Goal: Task Accomplishment & Management: Manage account settings

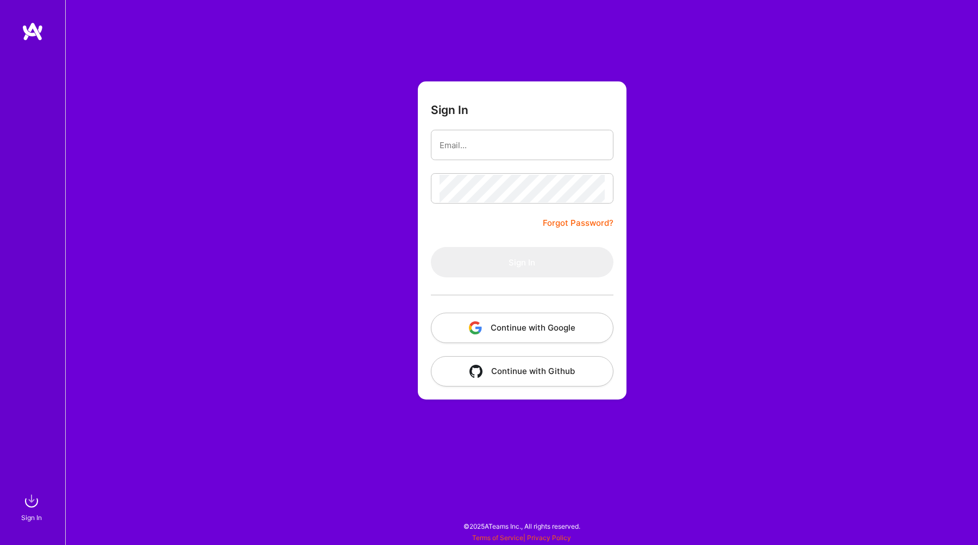
click at [539, 330] on button "Continue with Google" at bounding box center [522, 328] width 183 height 30
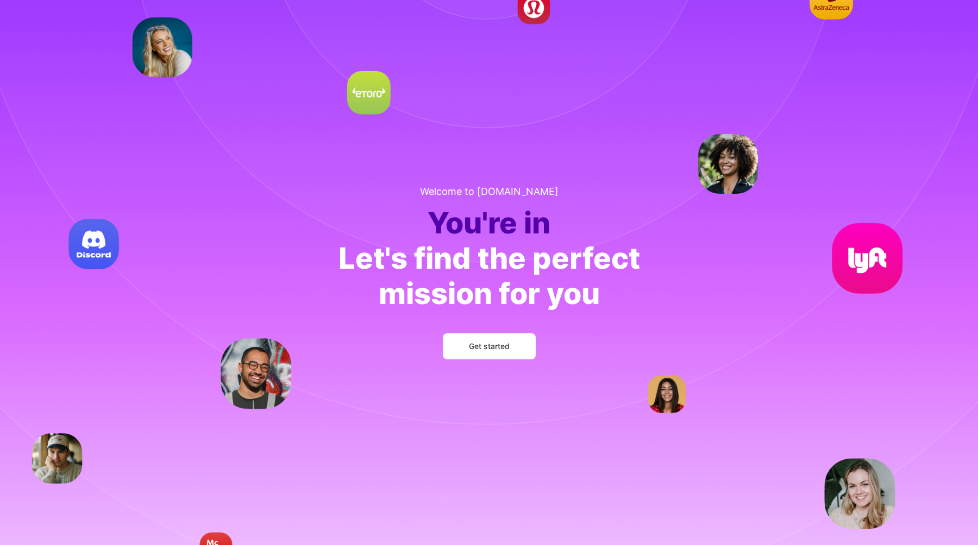
click at [487, 348] on span "Get started" at bounding box center [489, 346] width 41 height 11
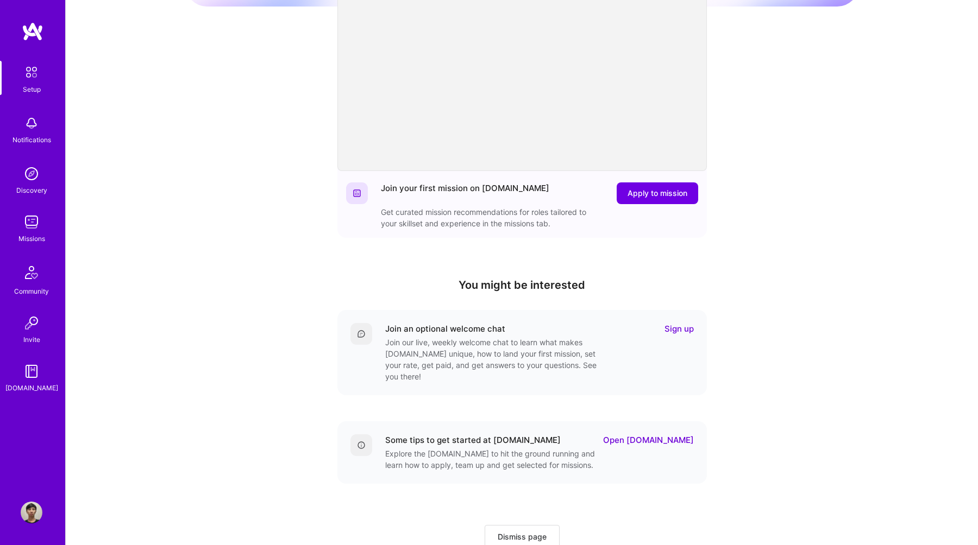
scroll to position [131, 0]
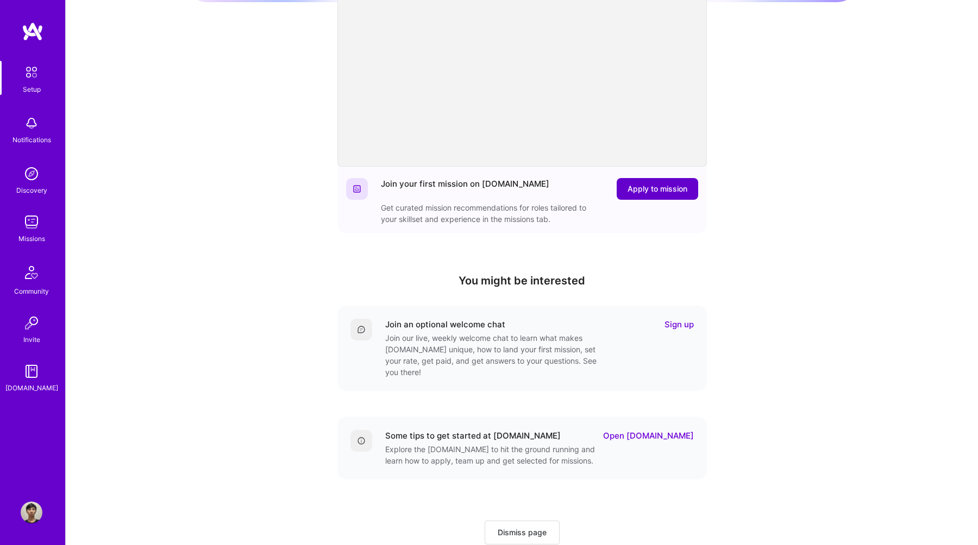
click at [666, 193] on span "Apply to mission" at bounding box center [658, 189] width 60 height 11
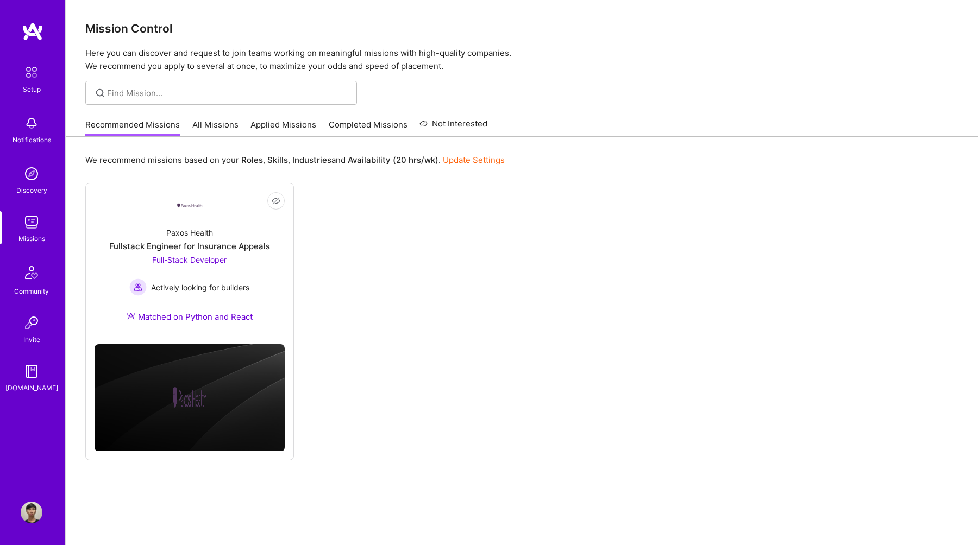
click at [216, 129] on link "All Missions" at bounding box center [215, 128] width 46 height 18
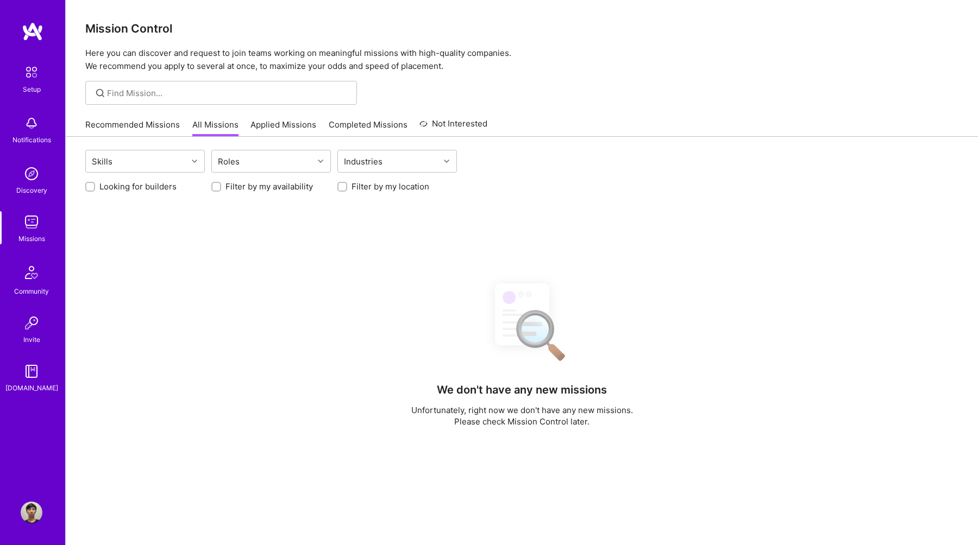
click at [290, 128] on link "Applied Missions" at bounding box center [283, 128] width 66 height 18
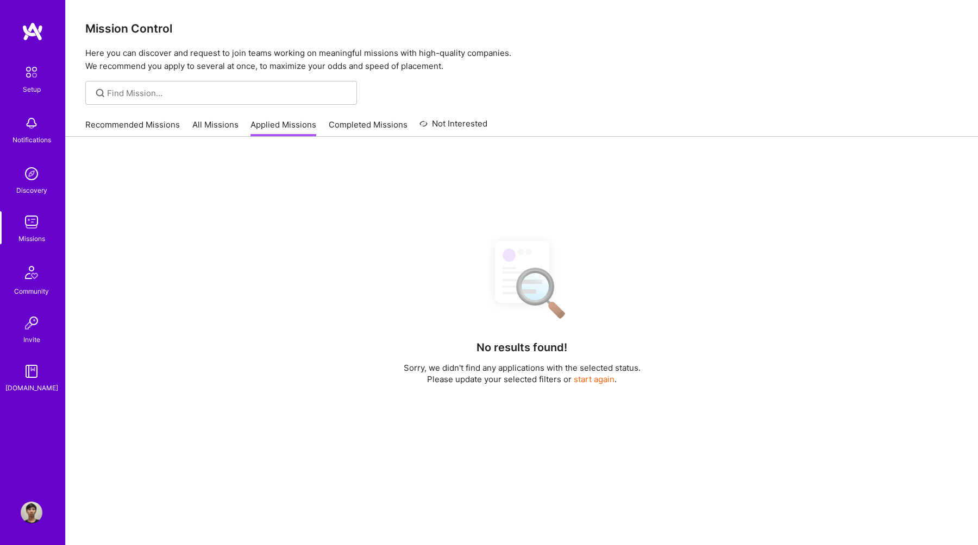
click at [371, 126] on link "Completed Missions" at bounding box center [368, 128] width 79 height 18
click at [459, 126] on link "Not Interested" at bounding box center [453, 127] width 68 height 20
click at [329, 122] on link "Completed Missions" at bounding box center [368, 128] width 79 height 18
click at [280, 126] on link "Applied Missions" at bounding box center [283, 128] width 66 height 18
click at [228, 128] on link "All Missions" at bounding box center [215, 128] width 46 height 18
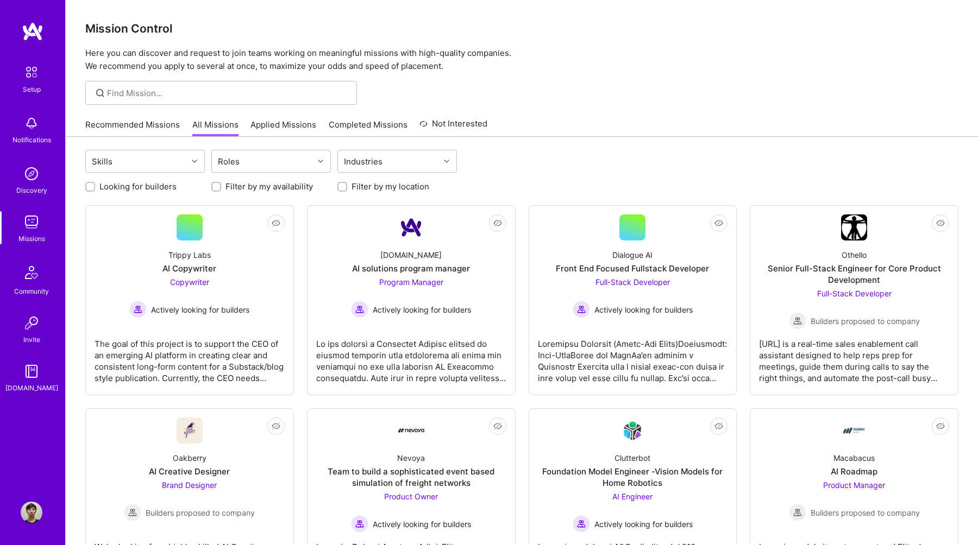
click at [288, 189] on label "Filter by my availability" at bounding box center [268, 186] width 87 height 11
click at [221, 189] on input "Filter by my availability" at bounding box center [218, 188] width 8 height 8
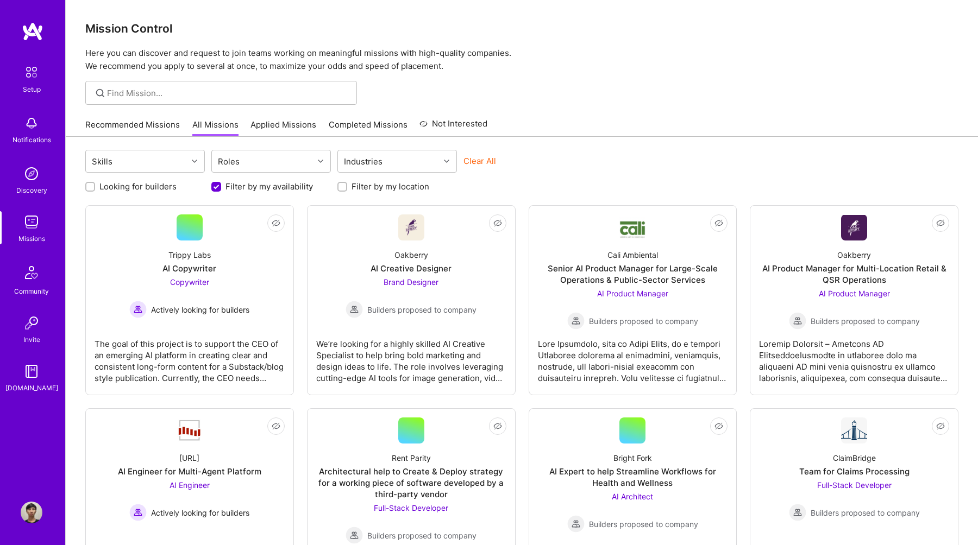
click at [288, 189] on label "Filter by my availability" at bounding box center [268, 186] width 87 height 11
click at [222, 189] on input "Filter by my availability" at bounding box center [217, 188] width 10 height 10
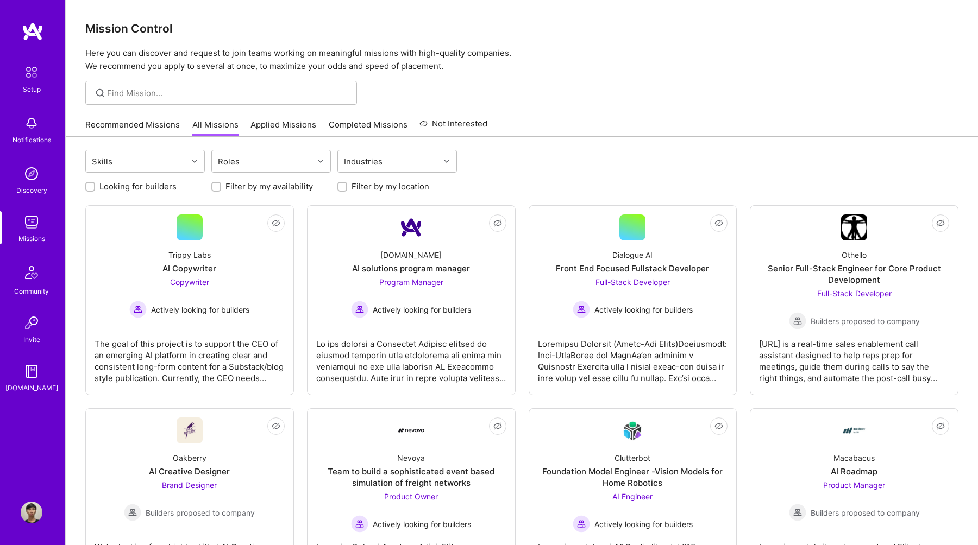
click at [288, 189] on label "Filter by my availability" at bounding box center [268, 186] width 87 height 11
click at [221, 189] on input "Filter by my availability" at bounding box center [218, 187] width 8 height 8
checkbox input "true"
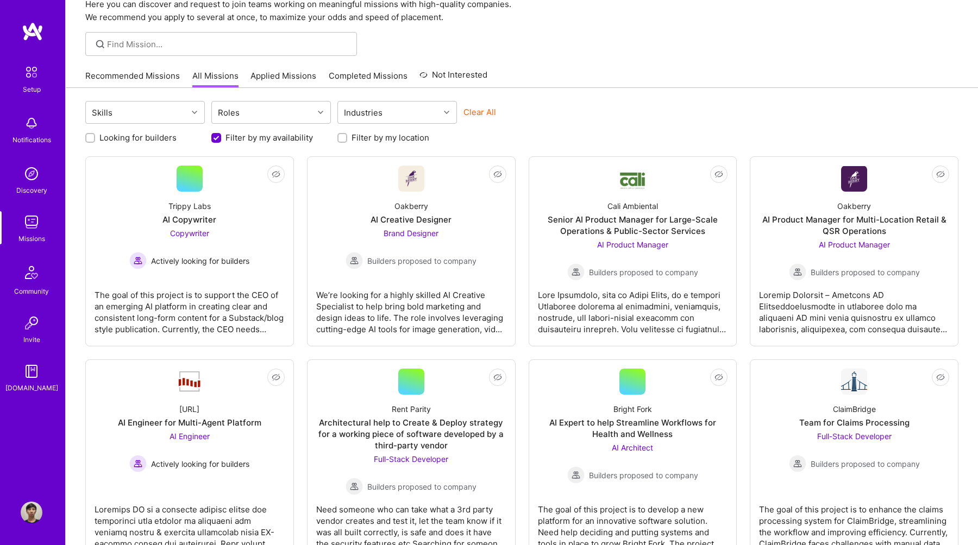
scroll to position [43, 0]
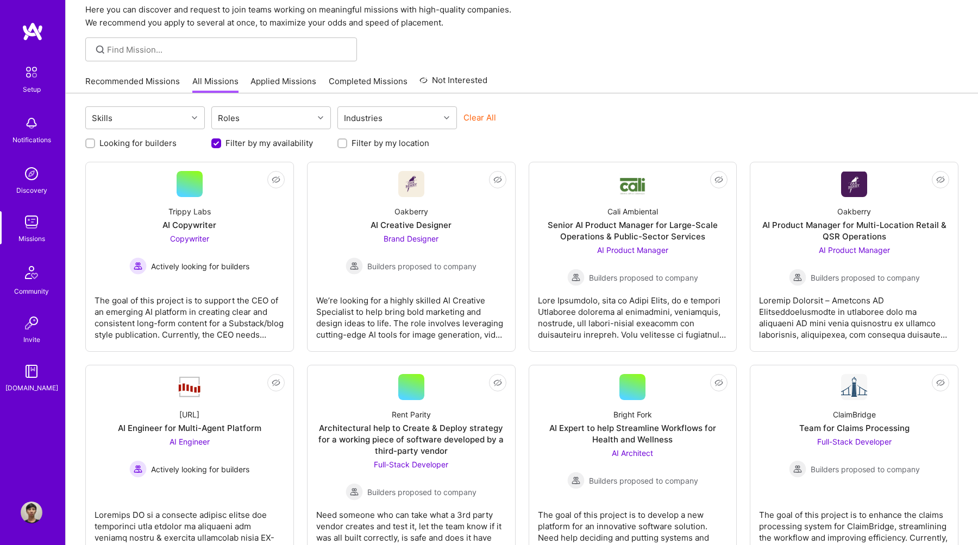
click at [156, 82] on link "Recommended Missions" at bounding box center [132, 85] width 95 height 18
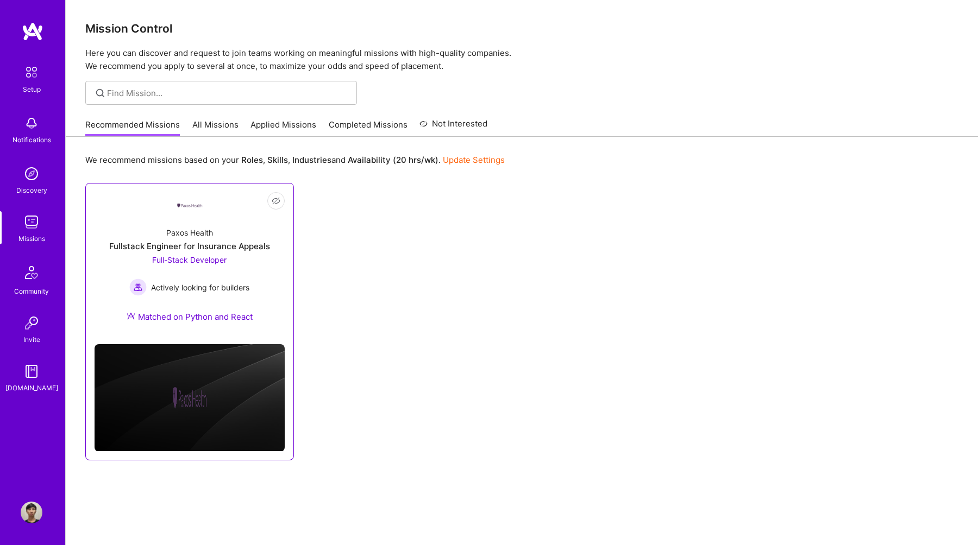
click at [206, 236] on div "Paxos Health" at bounding box center [189, 232] width 47 height 11
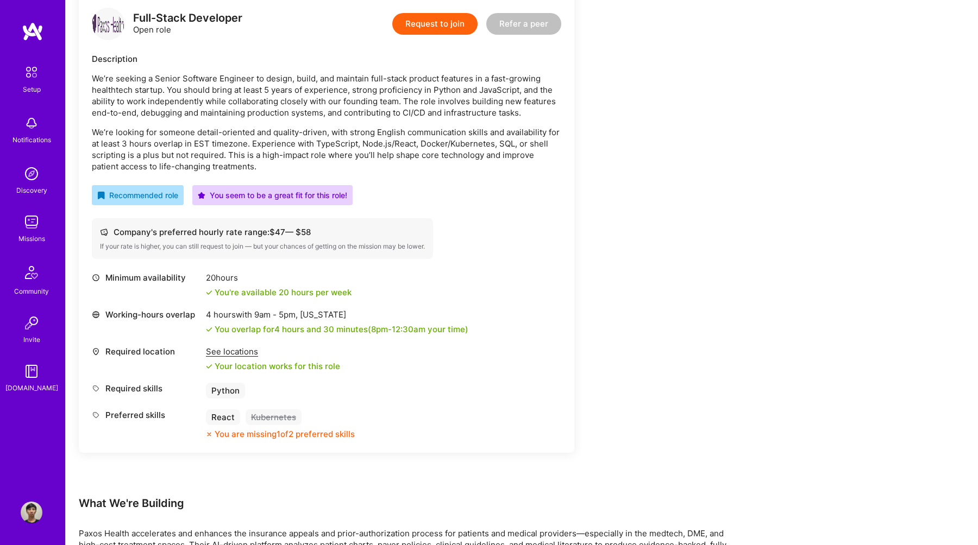
scroll to position [292, 0]
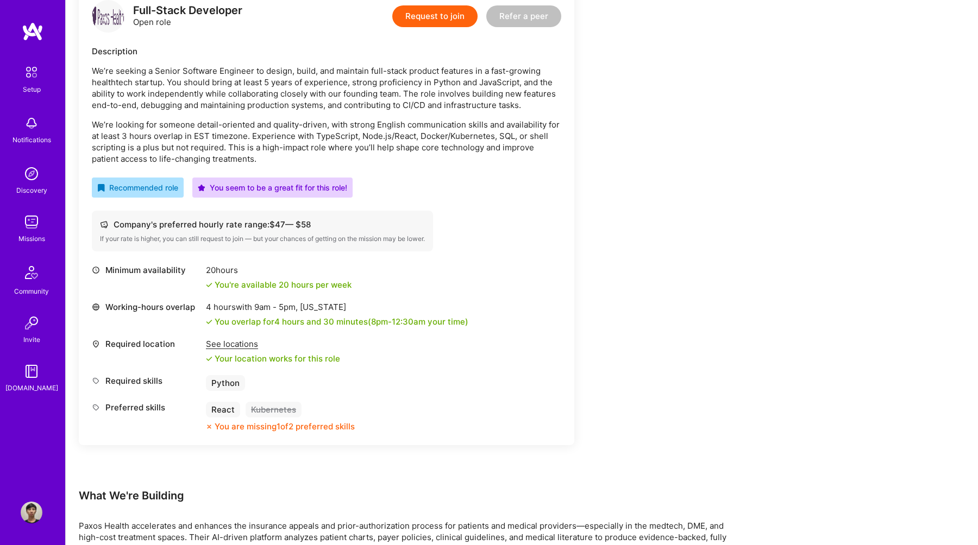
click at [37, 79] on img at bounding box center [31, 72] width 23 height 23
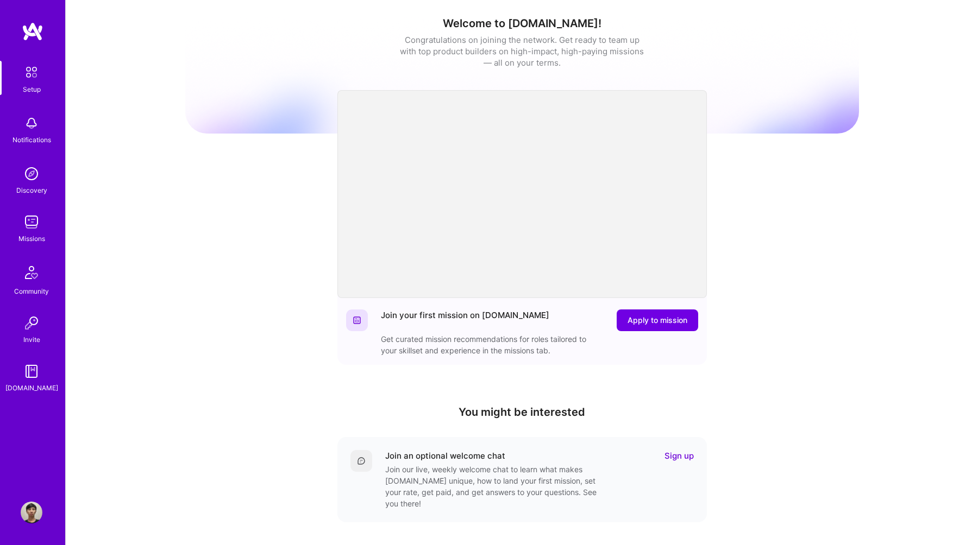
click at [35, 176] on img at bounding box center [32, 174] width 22 height 22
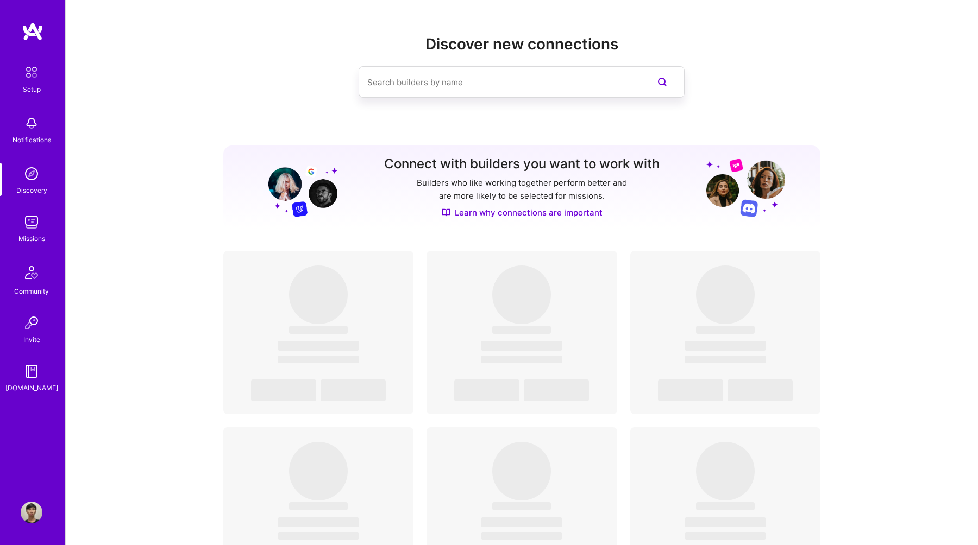
click at [34, 140] on div "Notifications" at bounding box center [31, 139] width 39 height 11
click at [40, 512] on img at bounding box center [32, 513] width 22 height 22
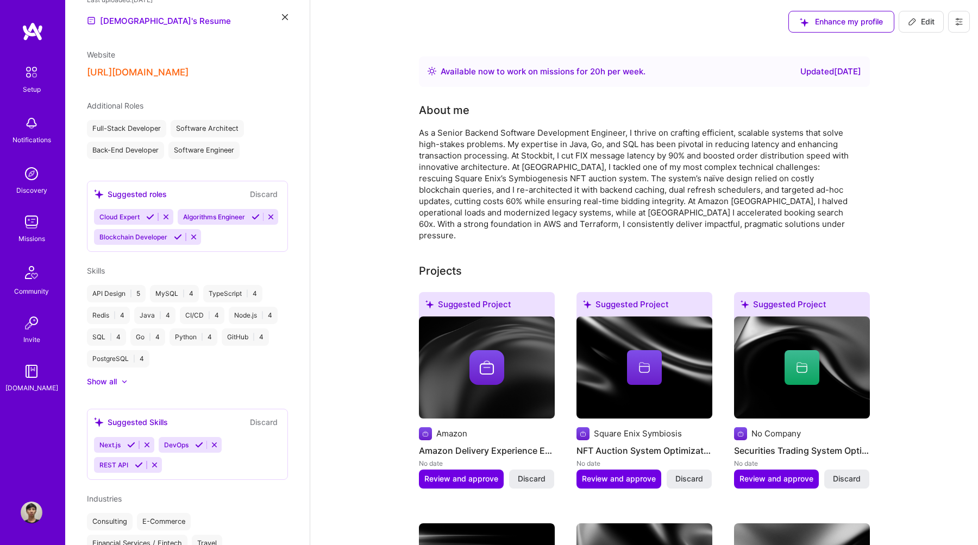
scroll to position [495, 0]
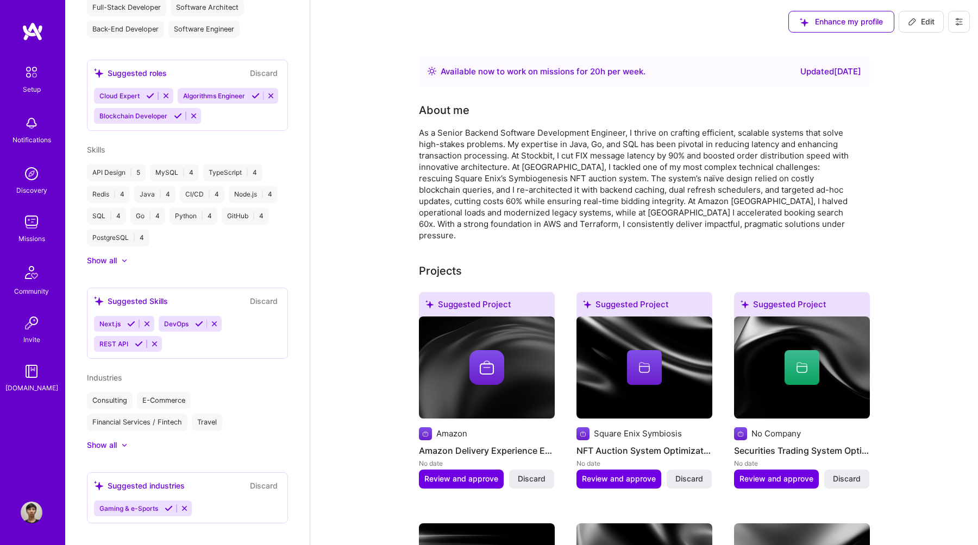
click at [928, 28] on button "Edit" at bounding box center [921, 22] width 45 height 22
select select "ID"
select select "Right Now"
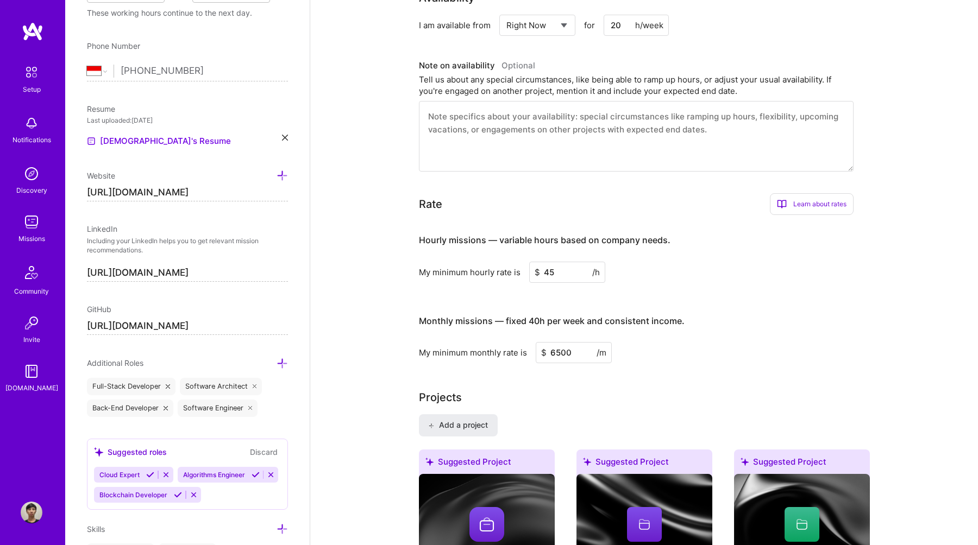
scroll to position [335, 0]
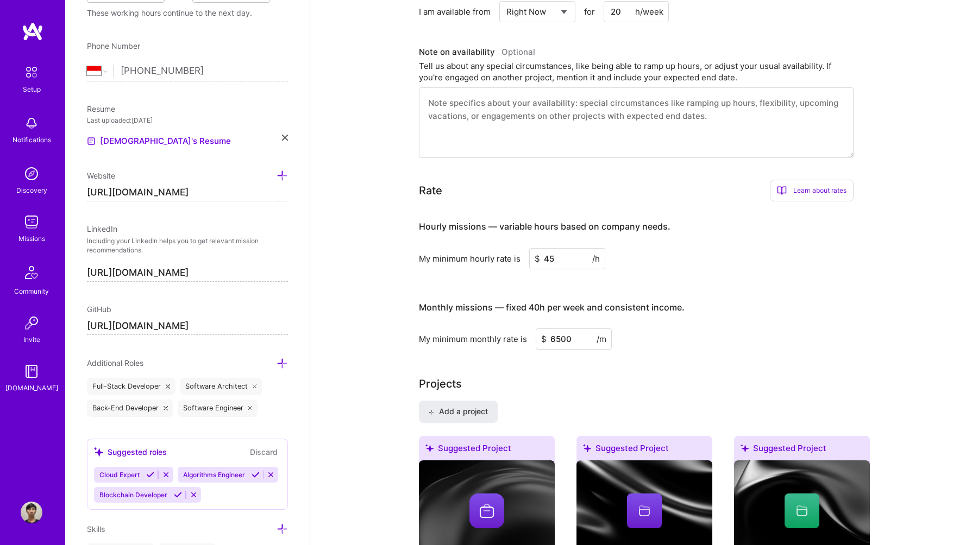
drag, startPoint x: 555, startPoint y: 258, endPoint x: 537, endPoint y: 258, distance: 17.4
click at [537, 258] on div "$ 45 /h" at bounding box center [567, 258] width 76 height 21
type input "50"
click at [712, 315] on h3 "Monthly missions — fixed 40h per week and consistent income." at bounding box center [636, 308] width 435 height 34
click at [557, 342] on input "6500" at bounding box center [574, 339] width 76 height 21
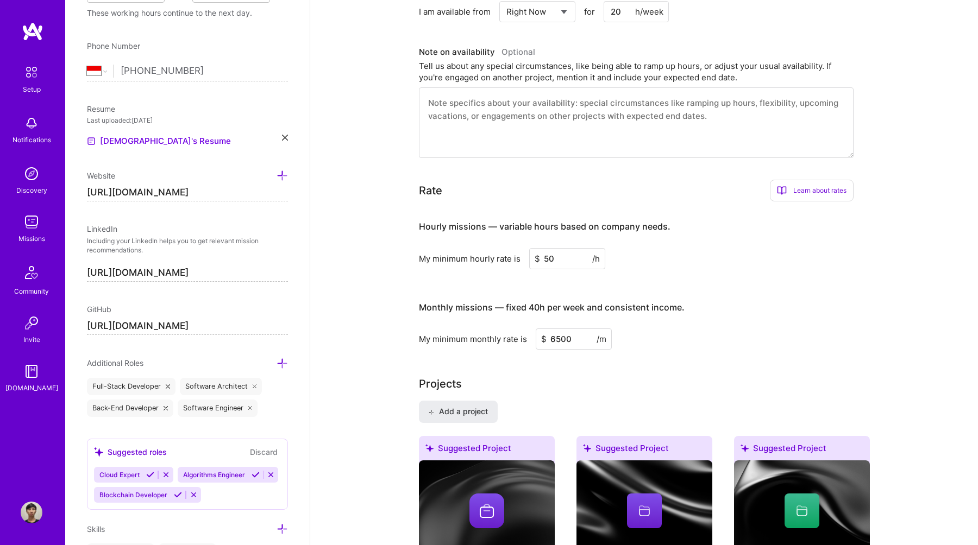
click at [557, 342] on input "6500" at bounding box center [574, 339] width 76 height 21
type input "8000"
click at [728, 316] on h3 "Monthly missions — fixed 40h per week and consistent income." at bounding box center [636, 308] width 435 height 34
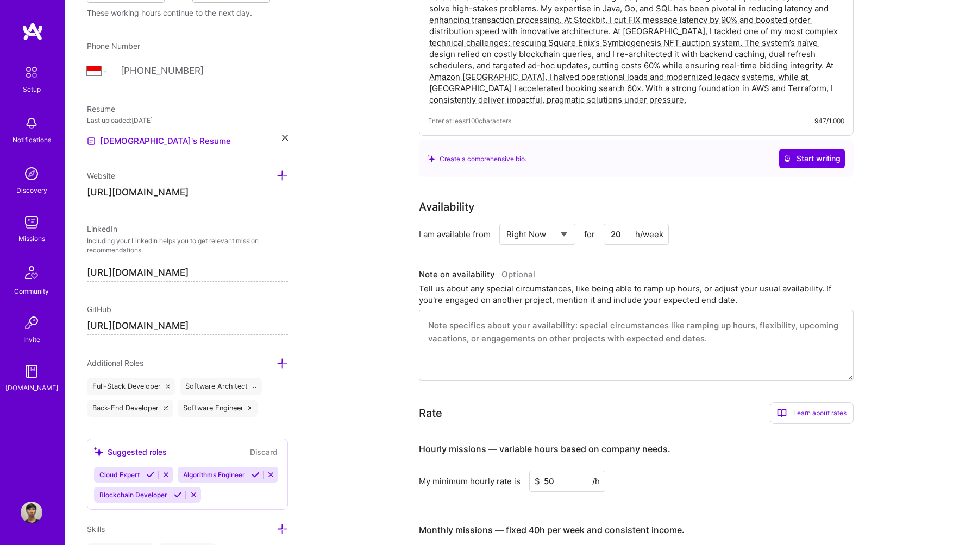
scroll to position [177, 0]
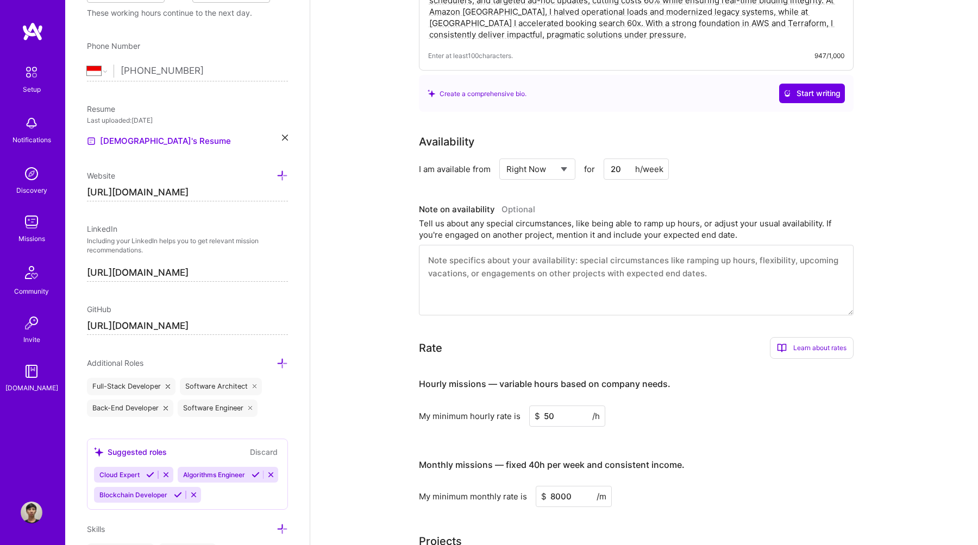
click at [812, 351] on div "Learn about rates" at bounding box center [812, 348] width 84 height 22
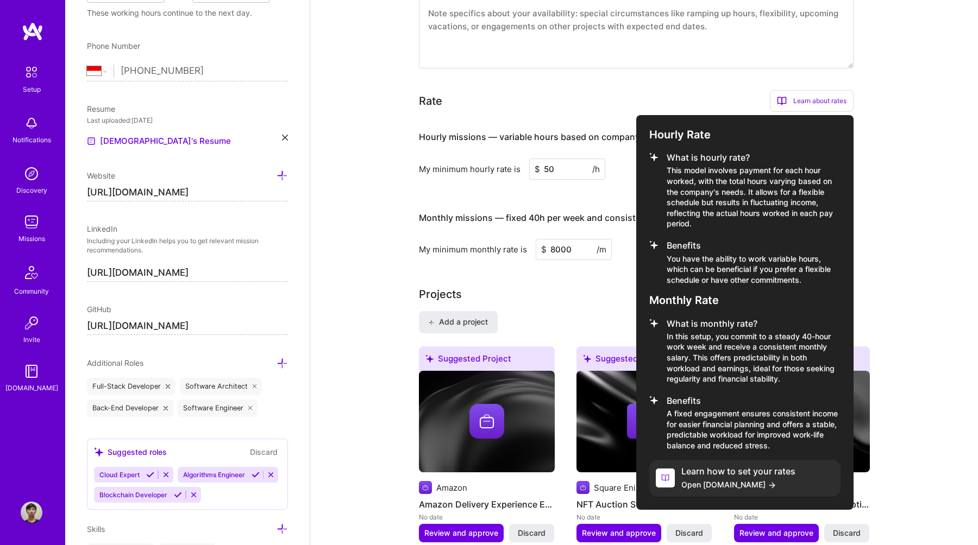
scroll to position [426, 0]
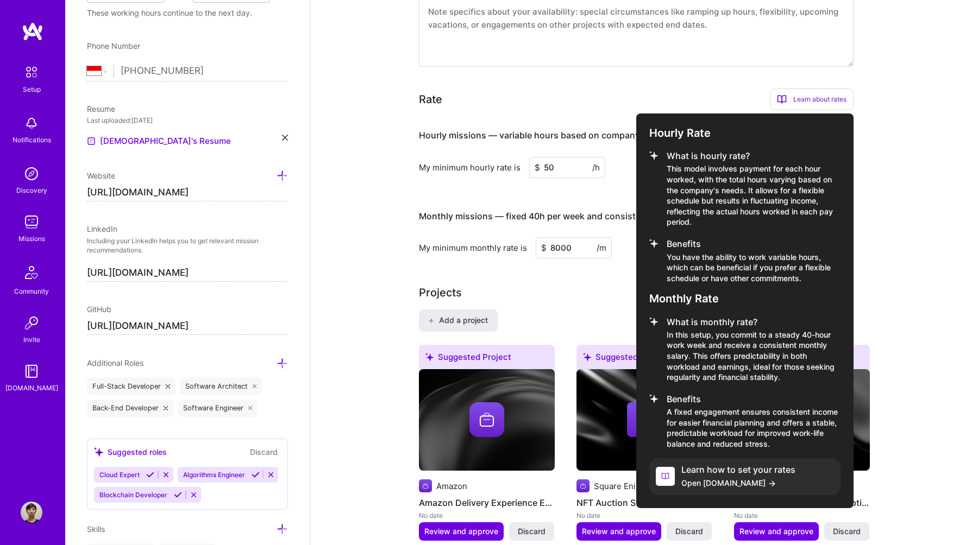
click at [780, 482] on span "Open [DOMAIN_NAME]" at bounding box center [738, 483] width 114 height 11
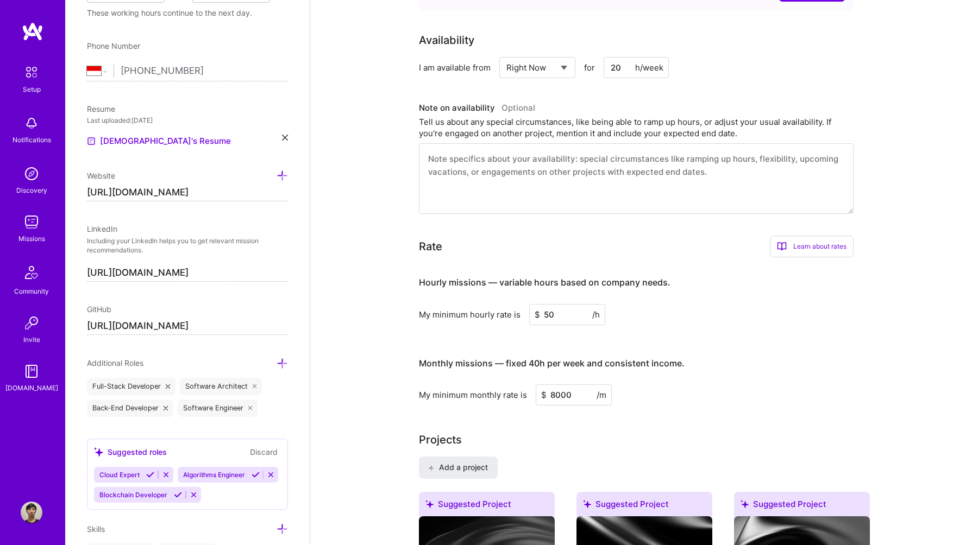
scroll to position [0, 0]
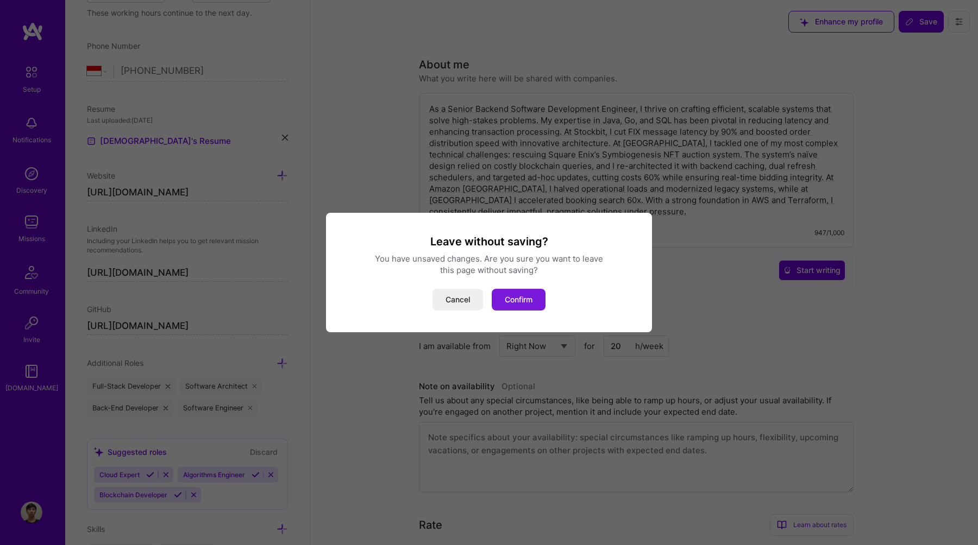
click at [532, 303] on button "Confirm" at bounding box center [519, 300] width 54 height 22
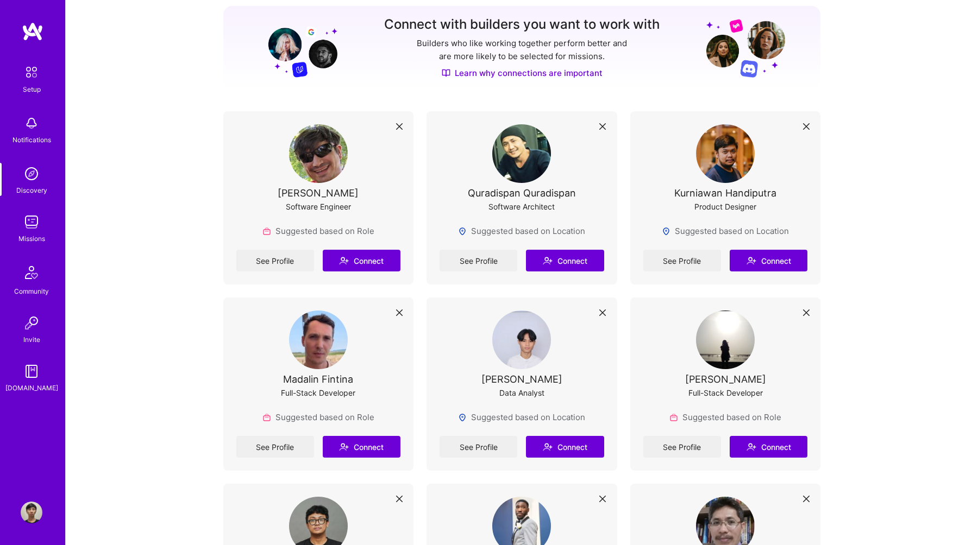
scroll to position [140, 0]
click at [46, 223] on link "Missions" at bounding box center [31, 227] width 67 height 33
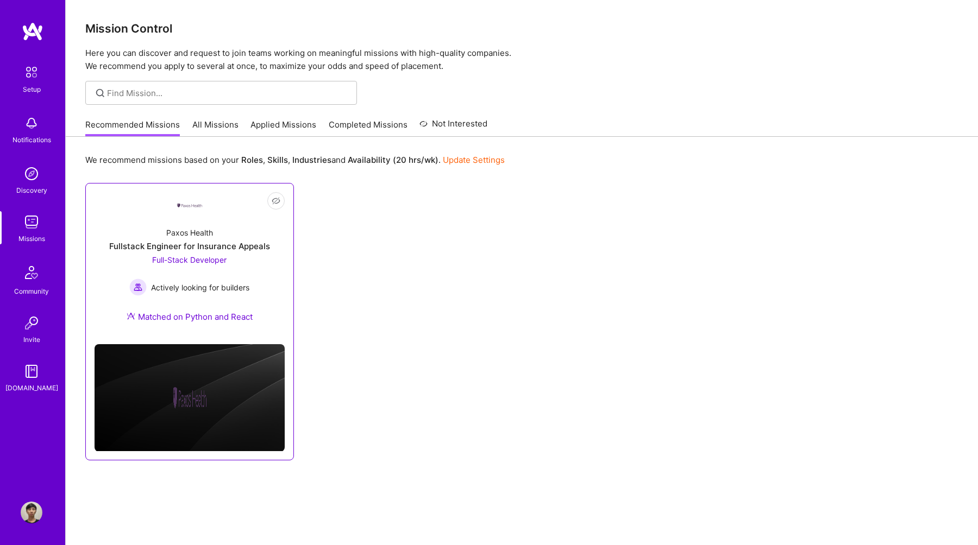
click at [236, 300] on div "Paxos Health Fullstack Engineer for Insurance Appeals Full-Stack Developer Acti…" at bounding box center [190, 276] width 190 height 117
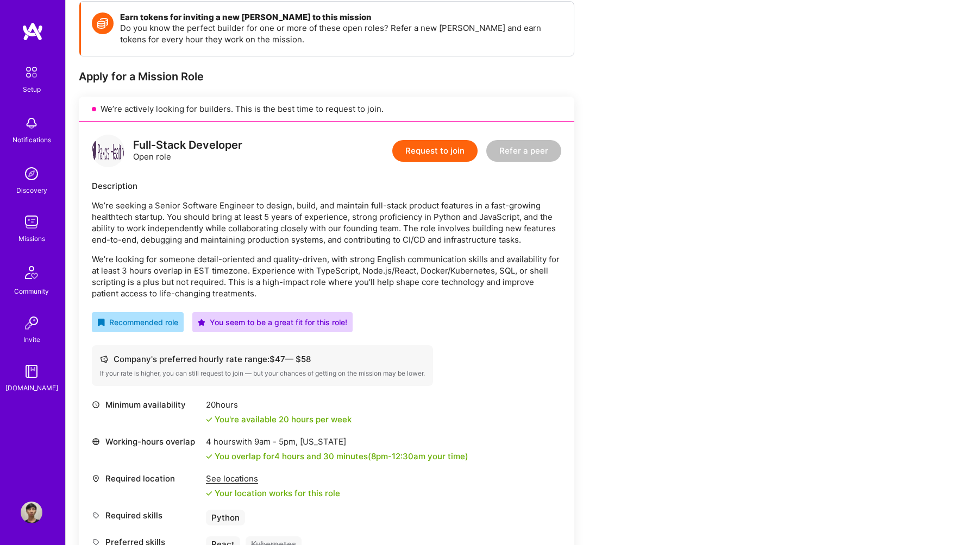
scroll to position [158, 0]
click at [223, 478] on div "See locations" at bounding box center [273, 478] width 134 height 11
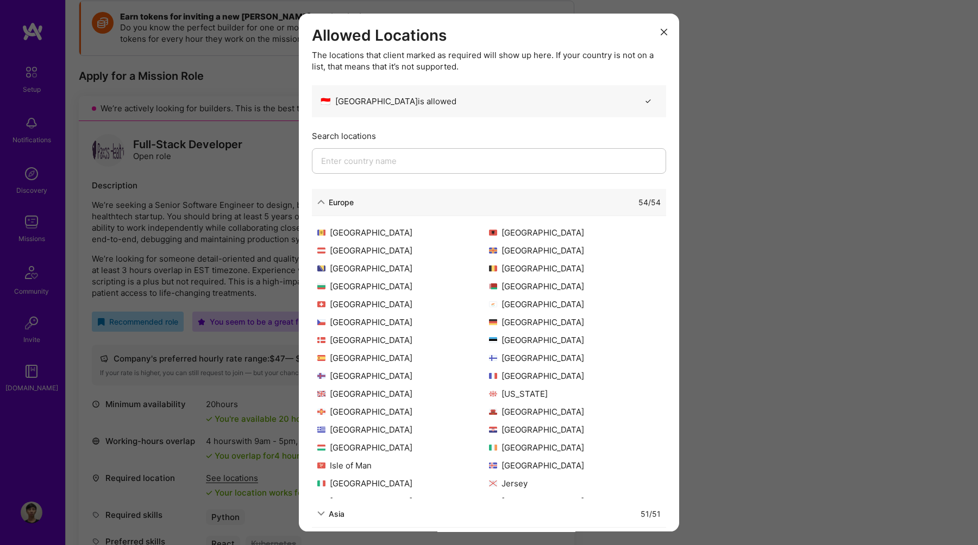
scroll to position [212, 0]
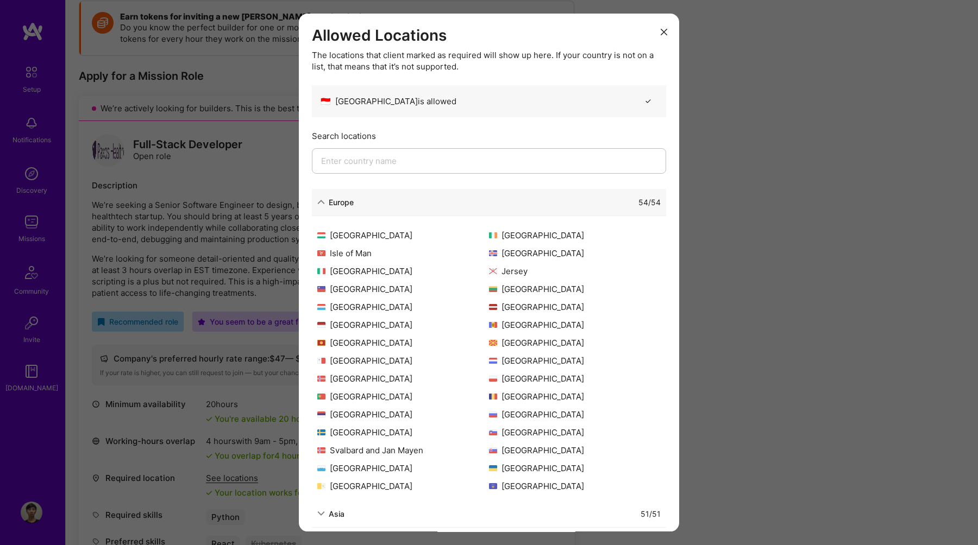
click at [768, 303] on div "Allowed Locations The locations that client marked as required will show up her…" at bounding box center [489, 272] width 978 height 545
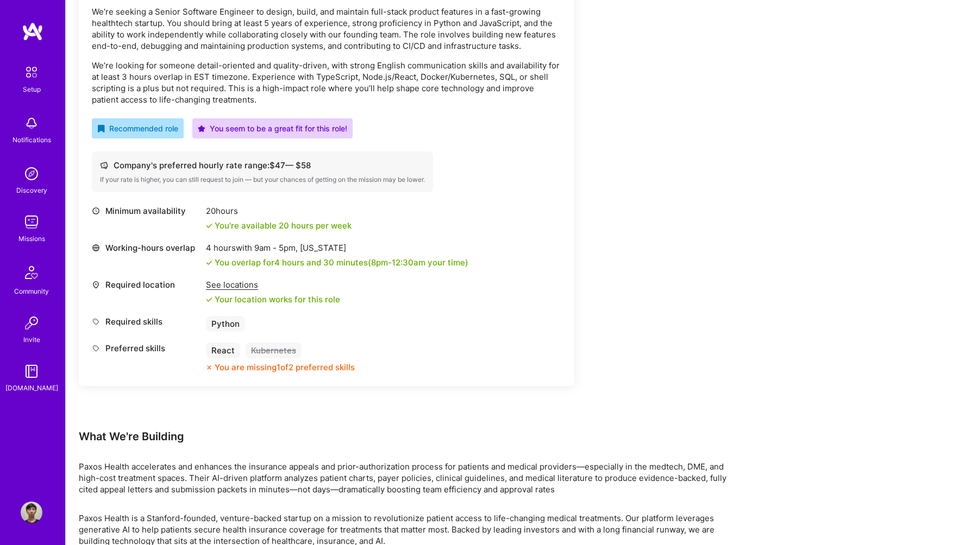
scroll to position [354, 0]
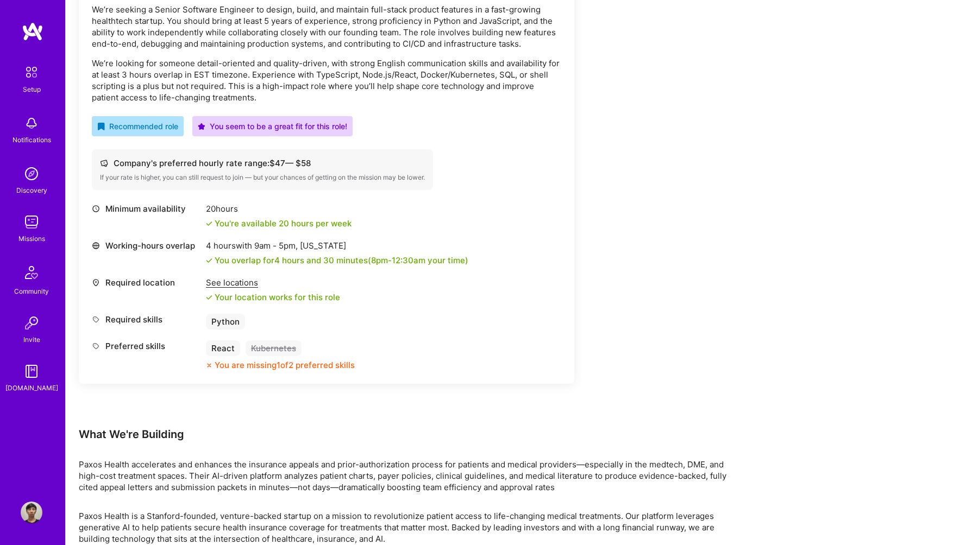
click at [36, 78] on img at bounding box center [31, 72] width 23 height 23
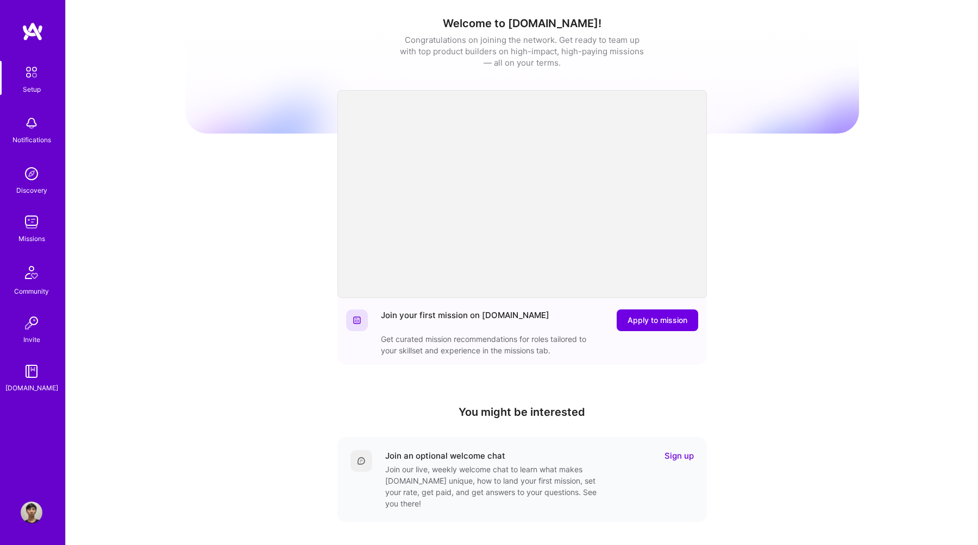
click at [40, 515] on img at bounding box center [32, 513] width 22 height 22
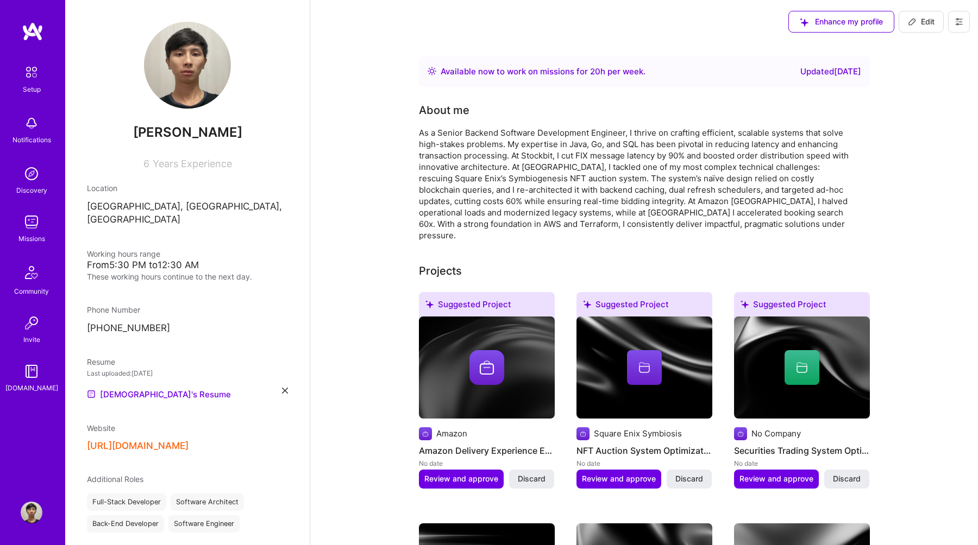
click at [926, 28] on button "Edit" at bounding box center [921, 22] width 45 height 22
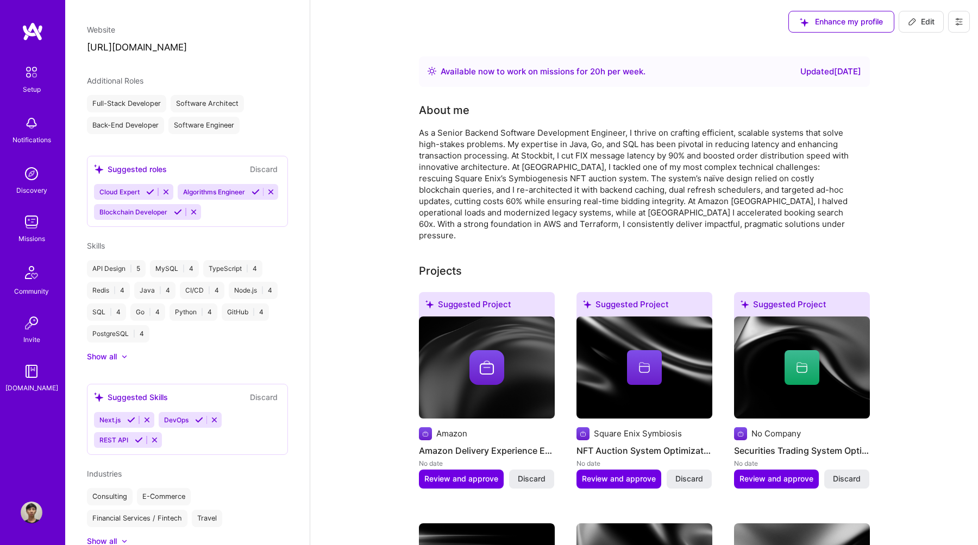
select select "ID"
select select "Right Now"
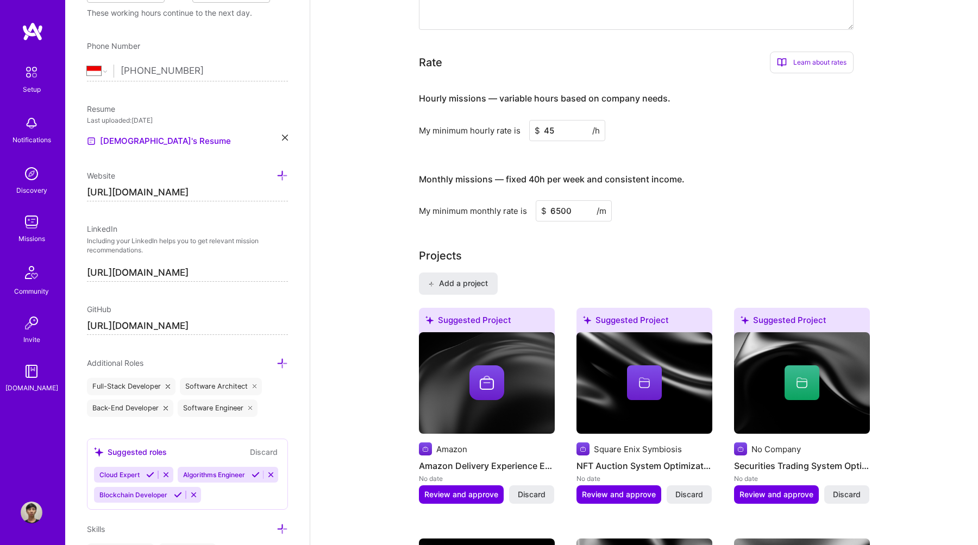
scroll to position [484, 0]
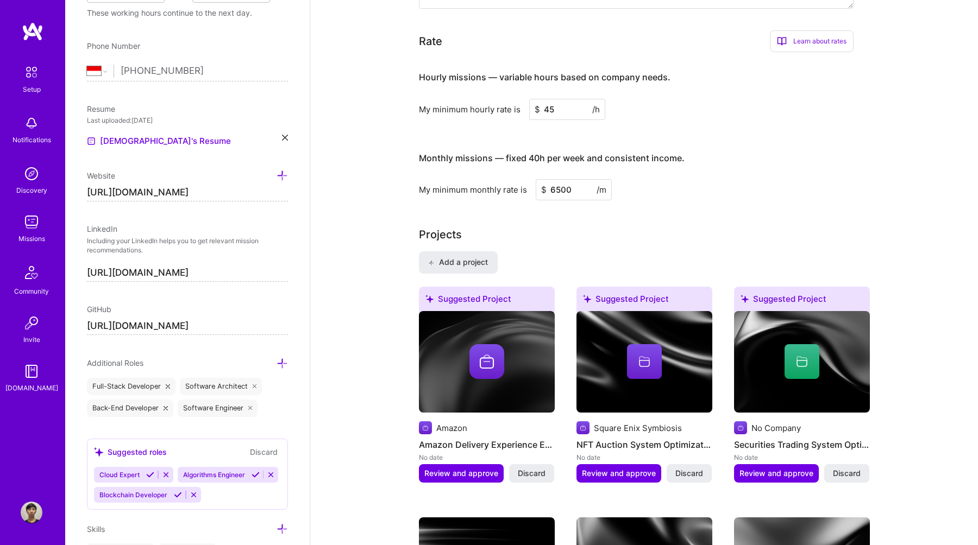
drag, startPoint x: 558, startPoint y: 192, endPoint x: 533, endPoint y: 192, distance: 25.0
click at [533, 192] on div "My minimum monthly rate is $ 6500 /m" at bounding box center [636, 189] width 435 height 21
type input "8000"
drag, startPoint x: 555, startPoint y: 112, endPoint x: 532, endPoint y: 112, distance: 22.8
click at [532, 112] on input "45" at bounding box center [567, 109] width 76 height 21
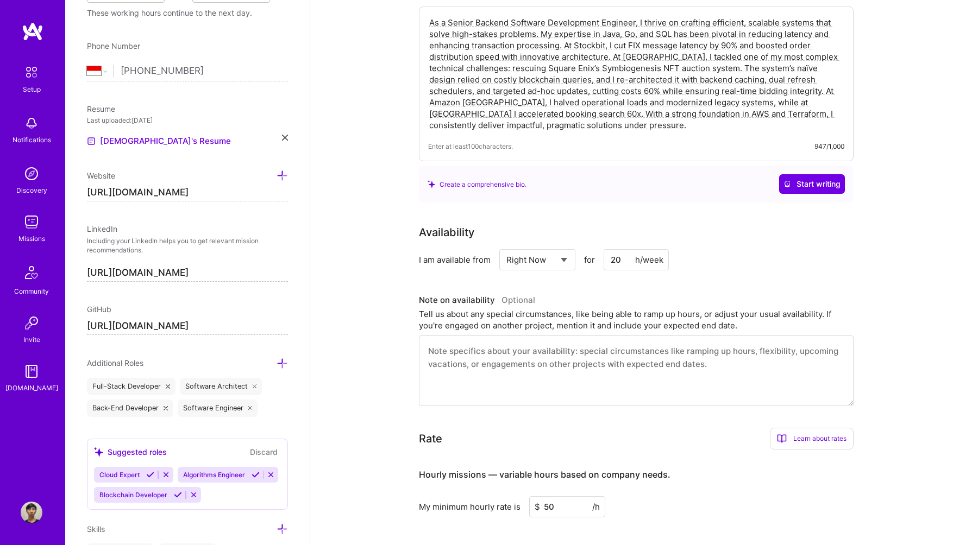
scroll to position [0, 0]
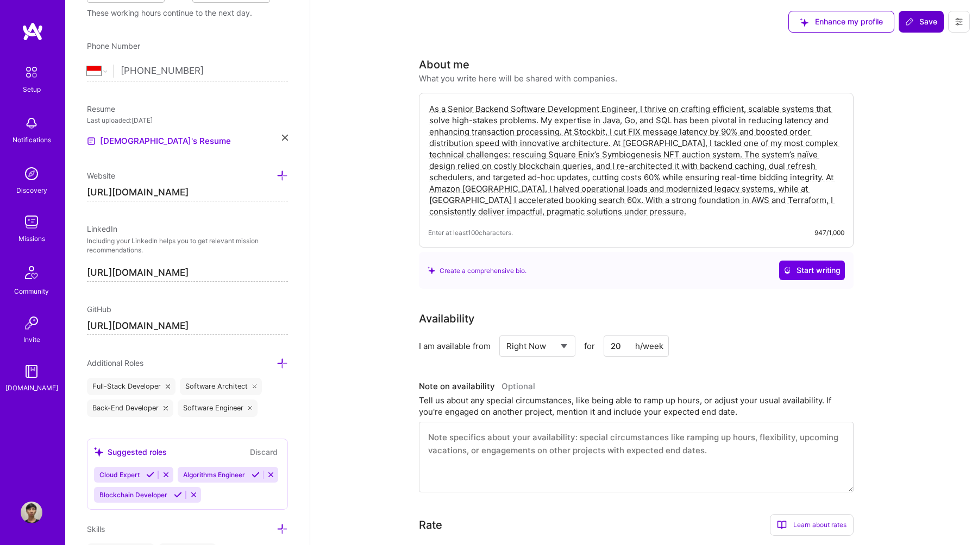
type input "50"
click at [917, 20] on span "Save" at bounding box center [921, 21] width 32 height 11
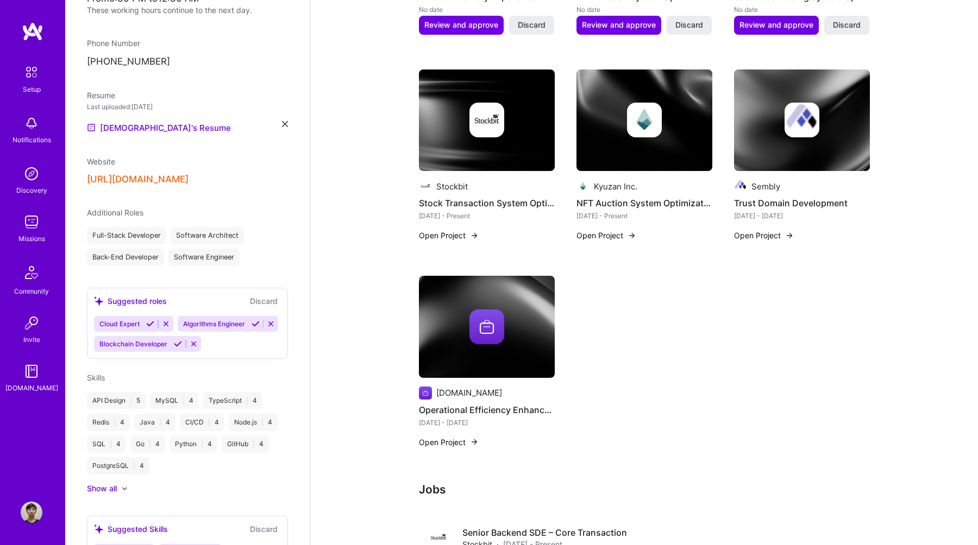
scroll to position [827, 0]
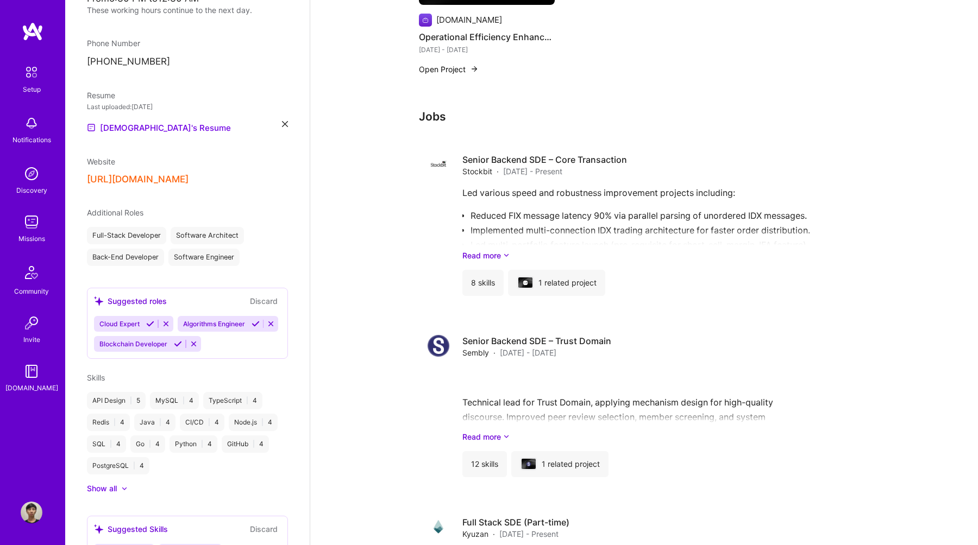
click at [40, 371] on img at bounding box center [32, 372] width 22 height 22
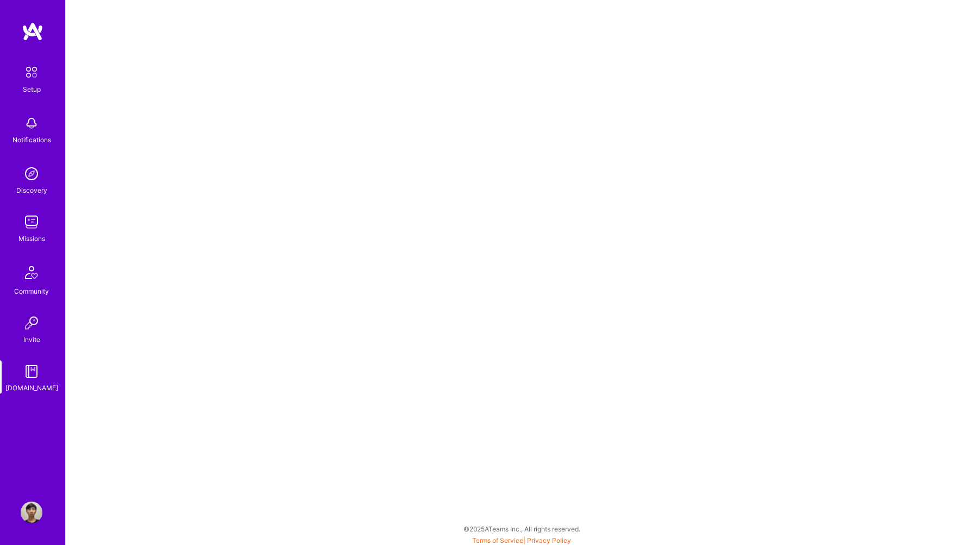
click at [30, 231] on img at bounding box center [32, 222] width 22 height 22
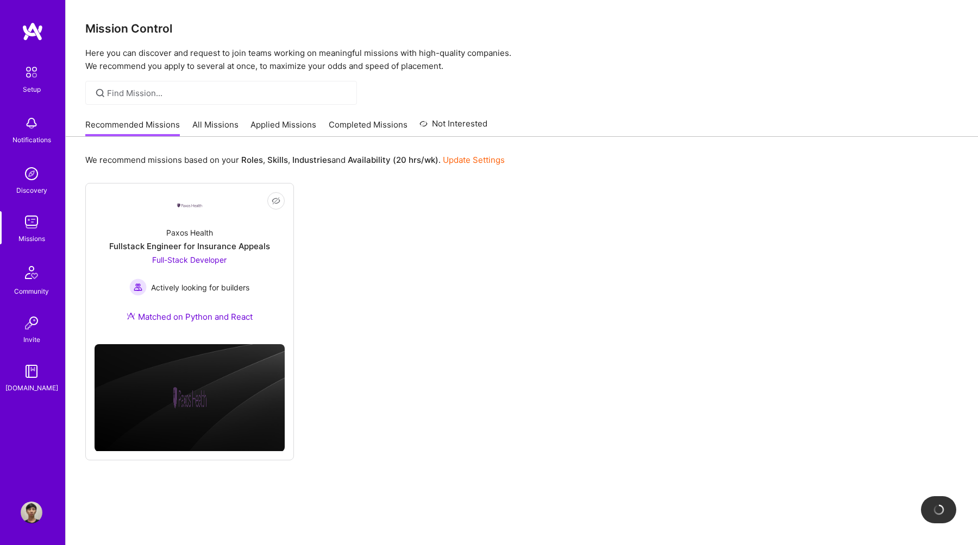
click at [208, 117] on div "Recommended Missions All Missions Applied Missions Completed Missions Not Inter…" at bounding box center [286, 124] width 402 height 23
click at [209, 122] on link "All Missions" at bounding box center [215, 128] width 46 height 18
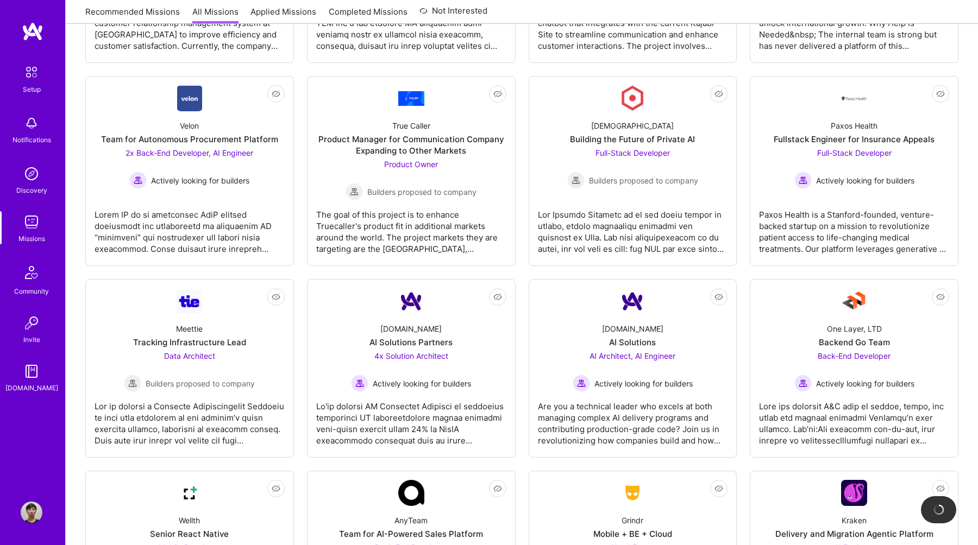
scroll to position [1767, 0]
click at [864, 376] on div "Actively looking for builders" at bounding box center [854, 382] width 120 height 17
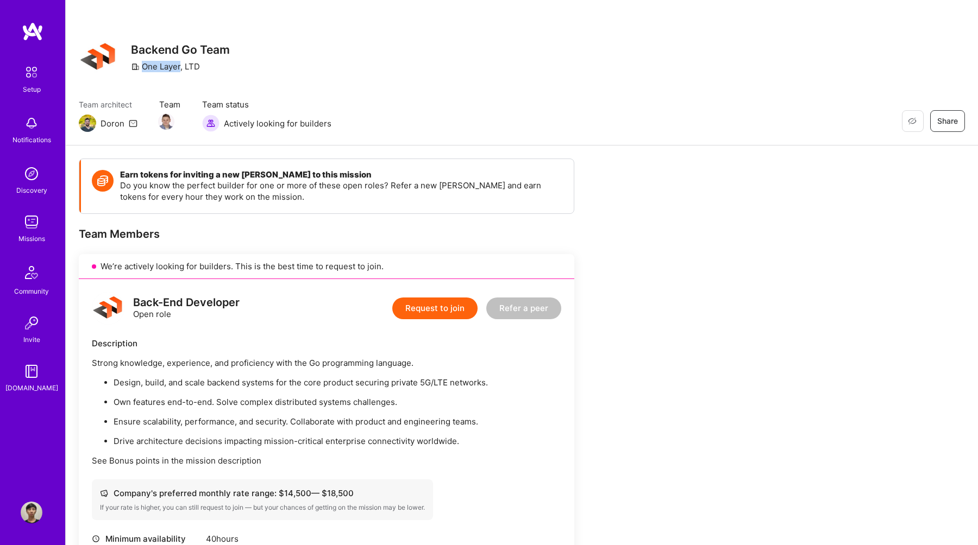
drag, startPoint x: 179, startPoint y: 66, endPoint x: 142, endPoint y: 67, distance: 37.5
click at [141, 67] on div "One Layer, LTD" at bounding box center [165, 66] width 69 height 11
copy div "One Layer"
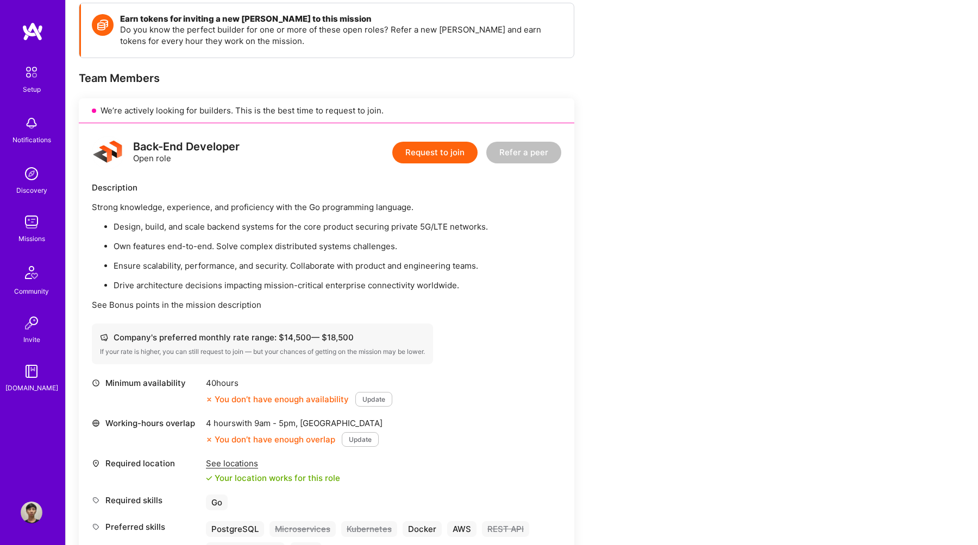
scroll to position [160, 0]
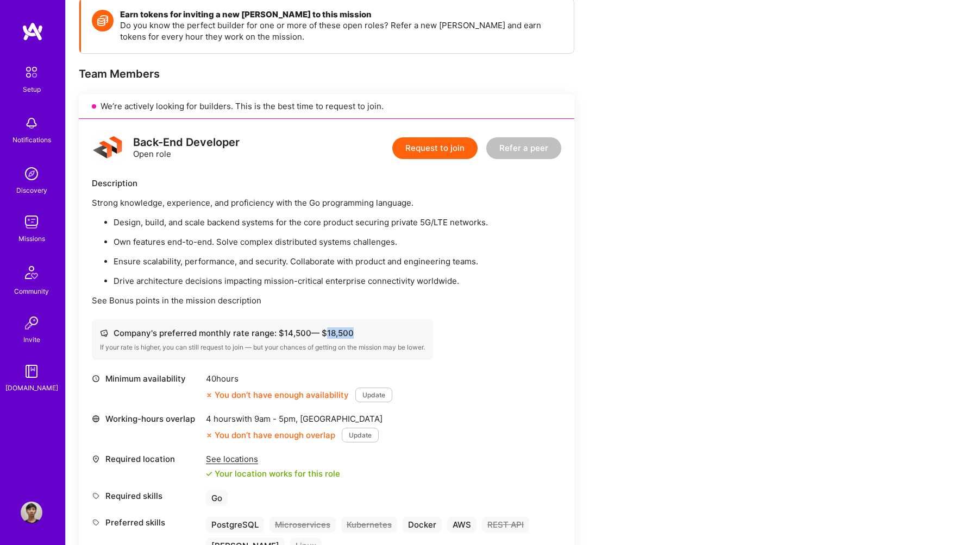
drag, startPoint x: 350, startPoint y: 335, endPoint x: 322, endPoint y: 334, distance: 28.3
click at [322, 334] on div "Company's preferred monthly rate range: $ 14,500 — $ 18,500" at bounding box center [262, 333] width 325 height 11
click at [26, 219] on img at bounding box center [32, 222] width 22 height 22
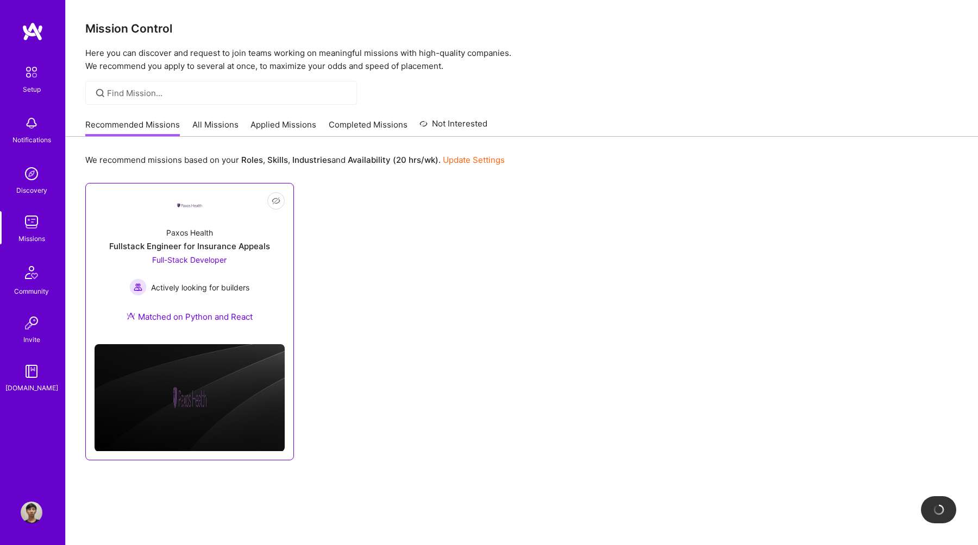
click at [125, 260] on div "Paxos Health Fullstack Engineer for Insurance Appeals Full-Stack Developer Acti…" at bounding box center [190, 276] width 190 height 117
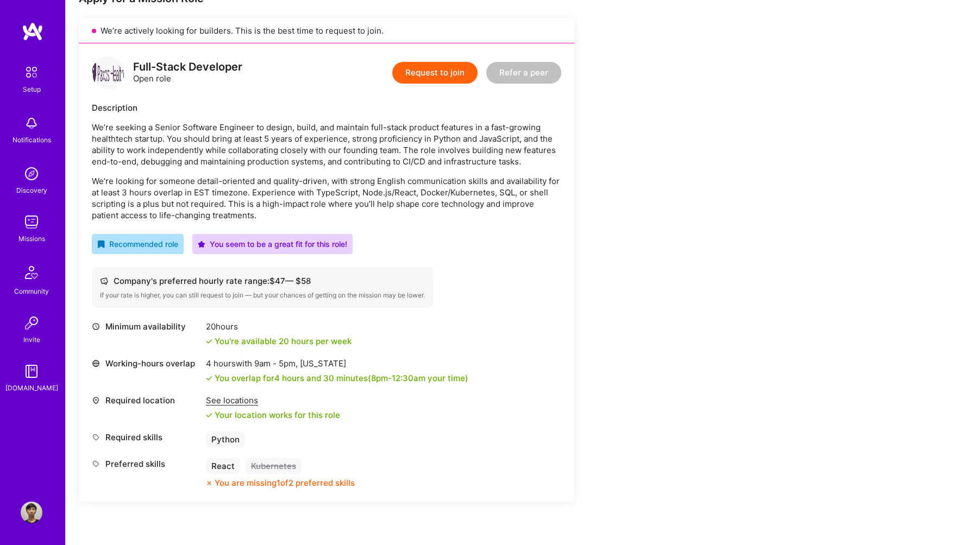
scroll to position [236, 0]
drag, startPoint x: 316, startPoint y: 279, endPoint x: 277, endPoint y: 280, distance: 39.7
click at [277, 280] on div "Company's preferred hourly rate range: $ 47 — $ 58" at bounding box center [262, 280] width 325 height 11
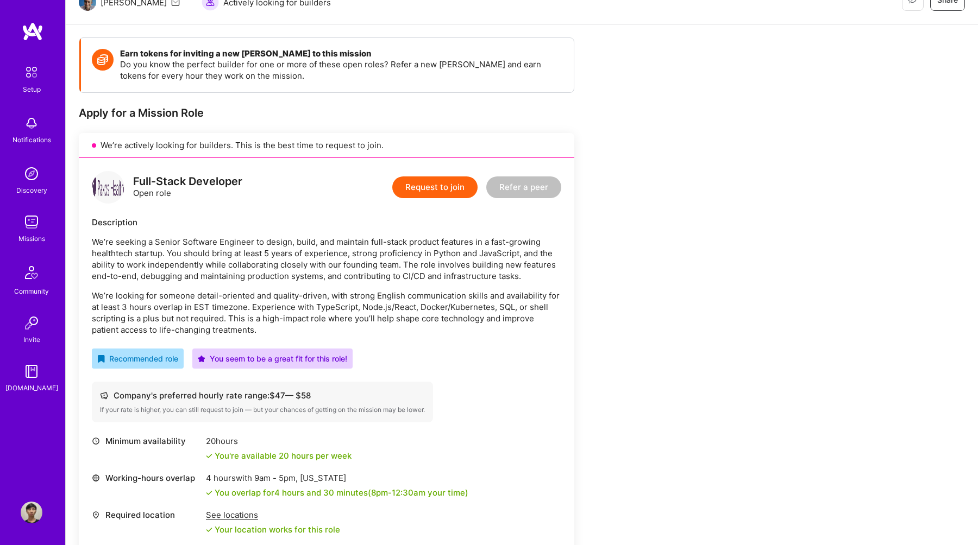
scroll to position [120, 0]
